Goal: Information Seeking & Learning: Learn about a topic

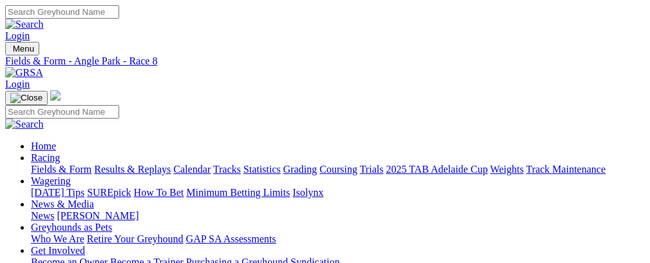
scroll to position [1136, 0]
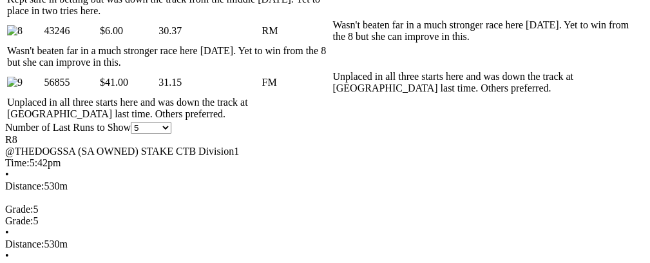
drag, startPoint x: 656, startPoint y: 95, endPoint x: 659, endPoint y: -10, distance: 105.6
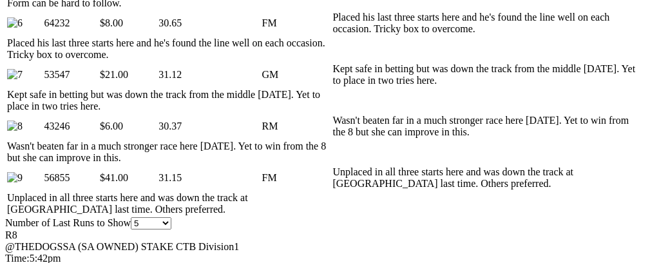
scroll to position [958, 0]
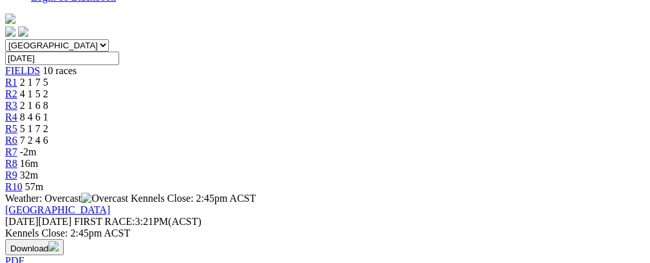
scroll to position [0, 0]
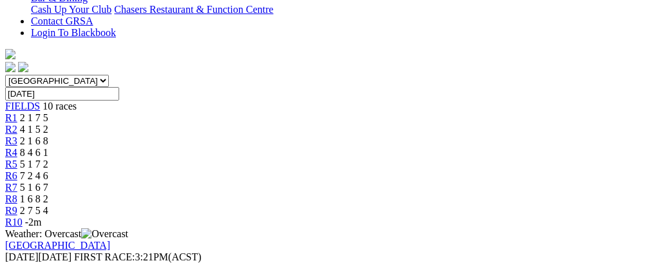
scroll to position [364, 0]
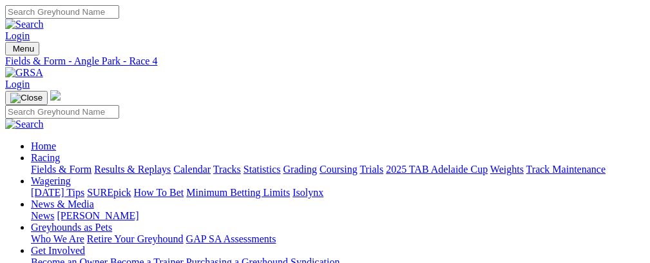
scroll to position [30, 0]
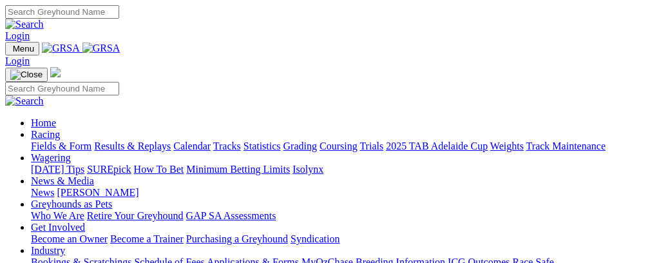
scroll to position [332, 0]
